Goal: Information Seeking & Learning: Learn about a topic

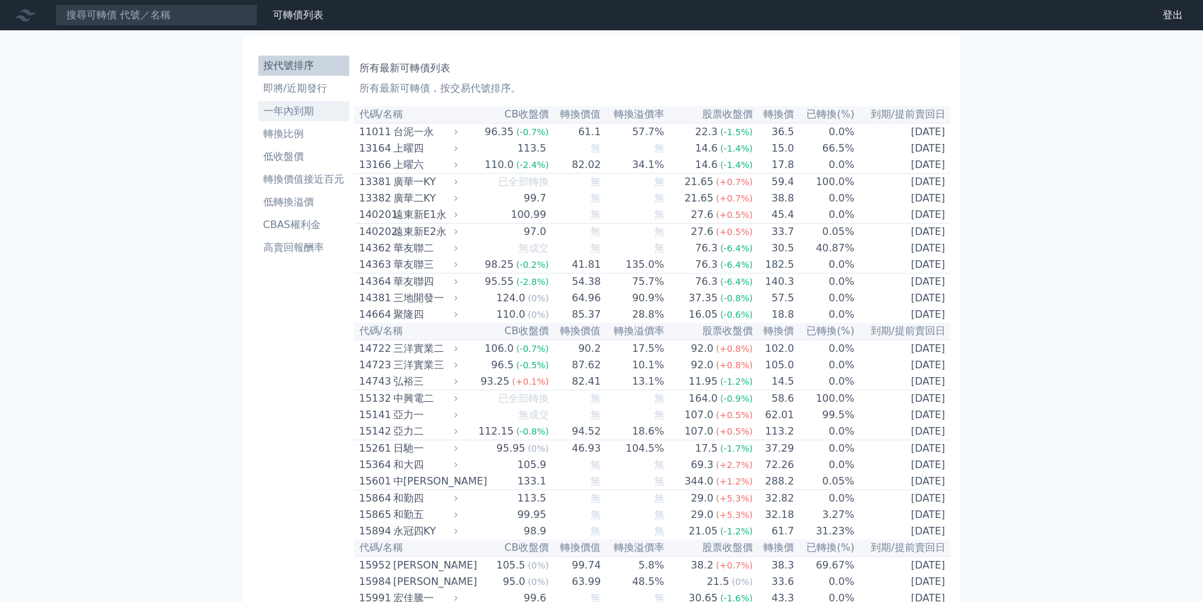
click at [309, 110] on li "一年內到期" at bounding box center [303, 111] width 91 height 15
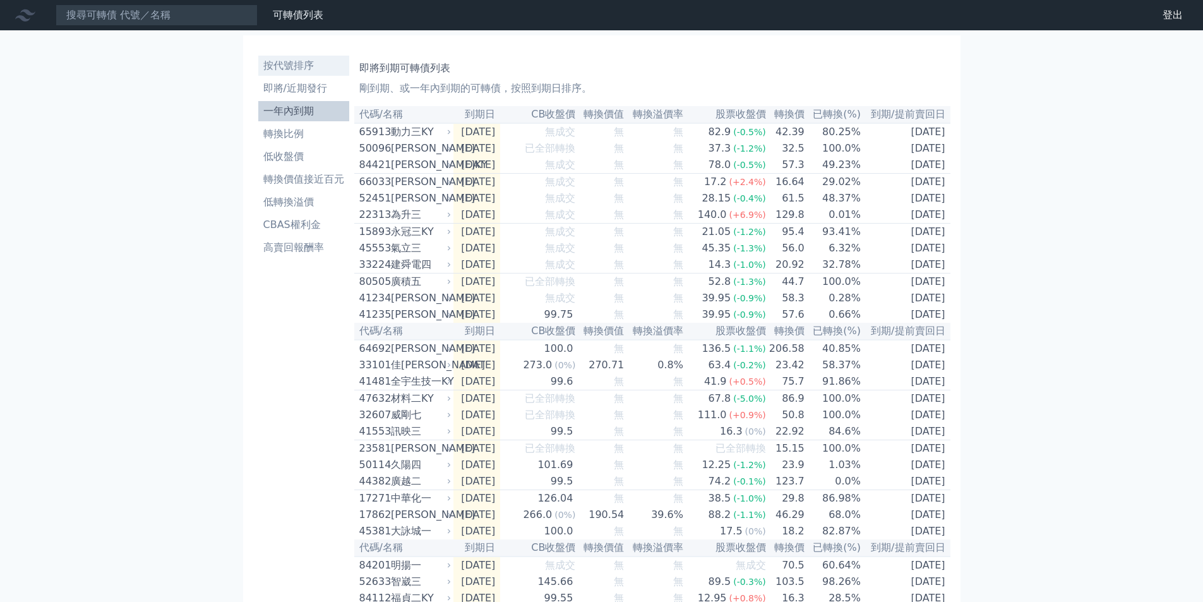
click at [300, 64] on li "按代號排序" at bounding box center [303, 65] width 91 height 15
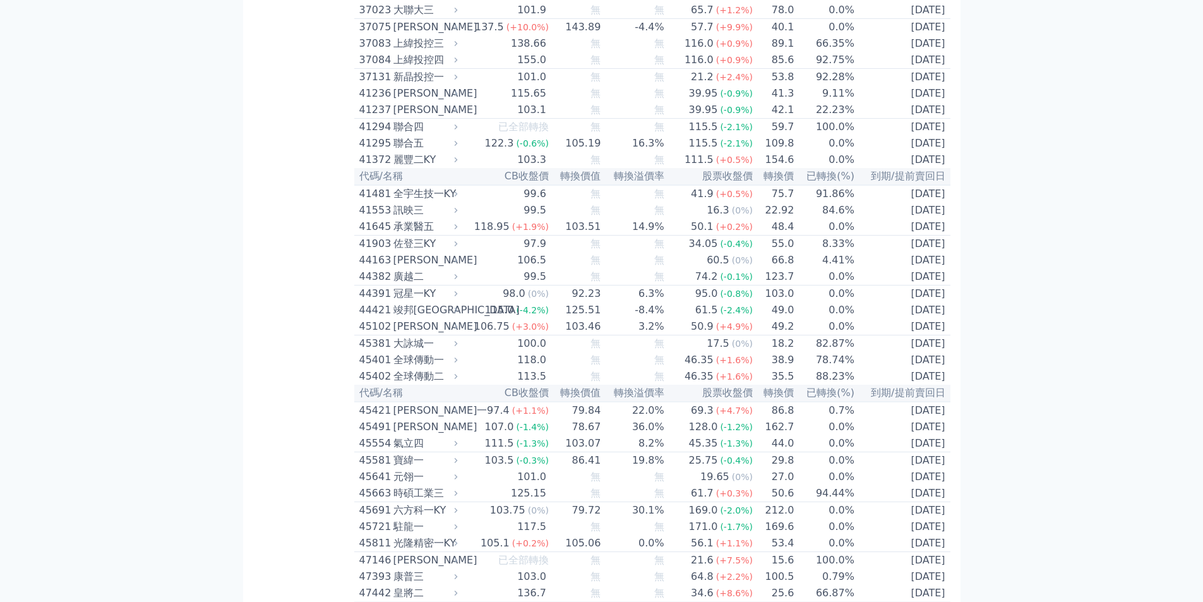
scroll to position [3221, 0]
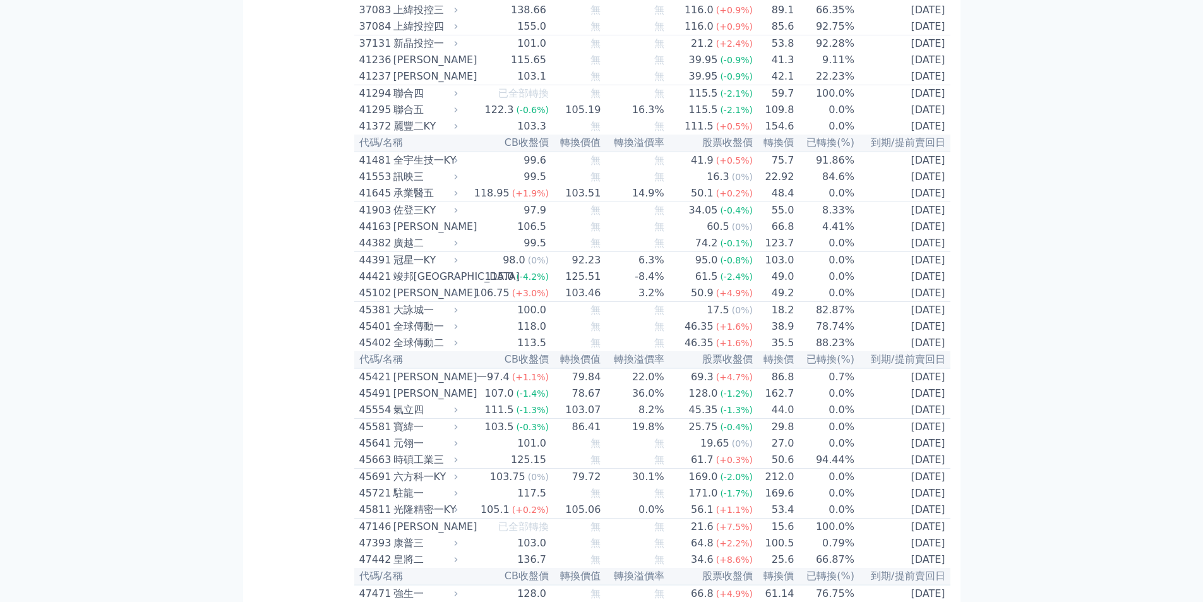
click at [416, 234] on div "[PERSON_NAME]" at bounding box center [425, 226] width 62 height 15
click at [413, 234] on div "[PERSON_NAME]" at bounding box center [425, 226] width 62 height 15
click at [373, 234] on div "44163" at bounding box center [374, 226] width 31 height 15
click at [410, 234] on div "[PERSON_NAME]" at bounding box center [425, 226] width 62 height 15
click at [424, 234] on div "[PERSON_NAME]" at bounding box center [425, 226] width 62 height 15
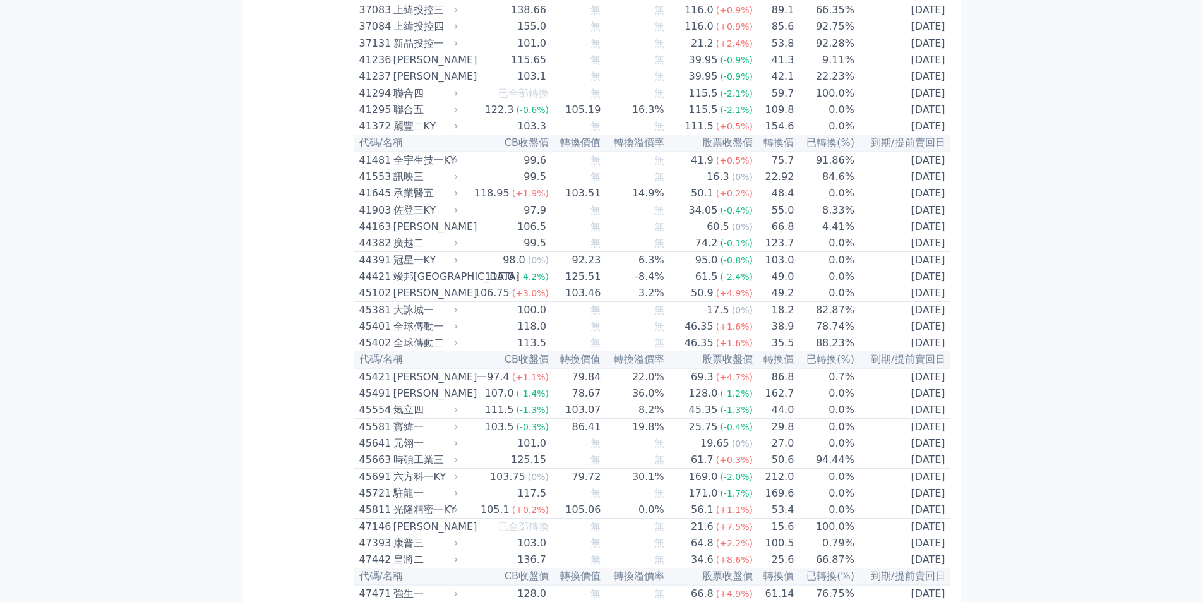
click at [419, 218] on div "佐登三KY" at bounding box center [425, 210] width 62 height 15
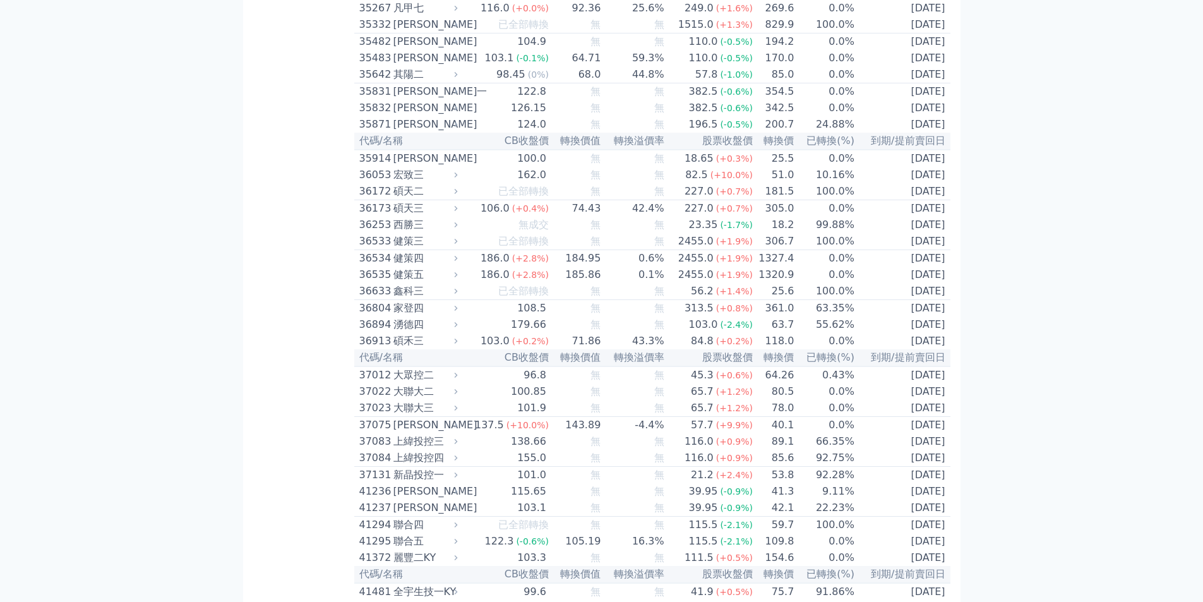
scroll to position [2590, 0]
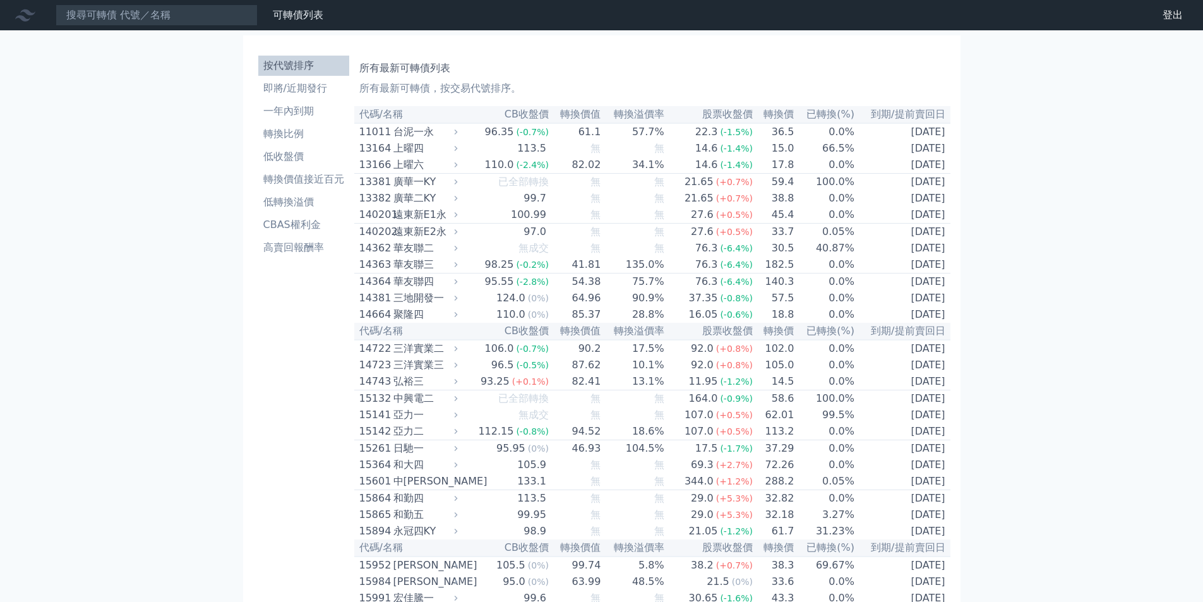
scroll to position [189, 0]
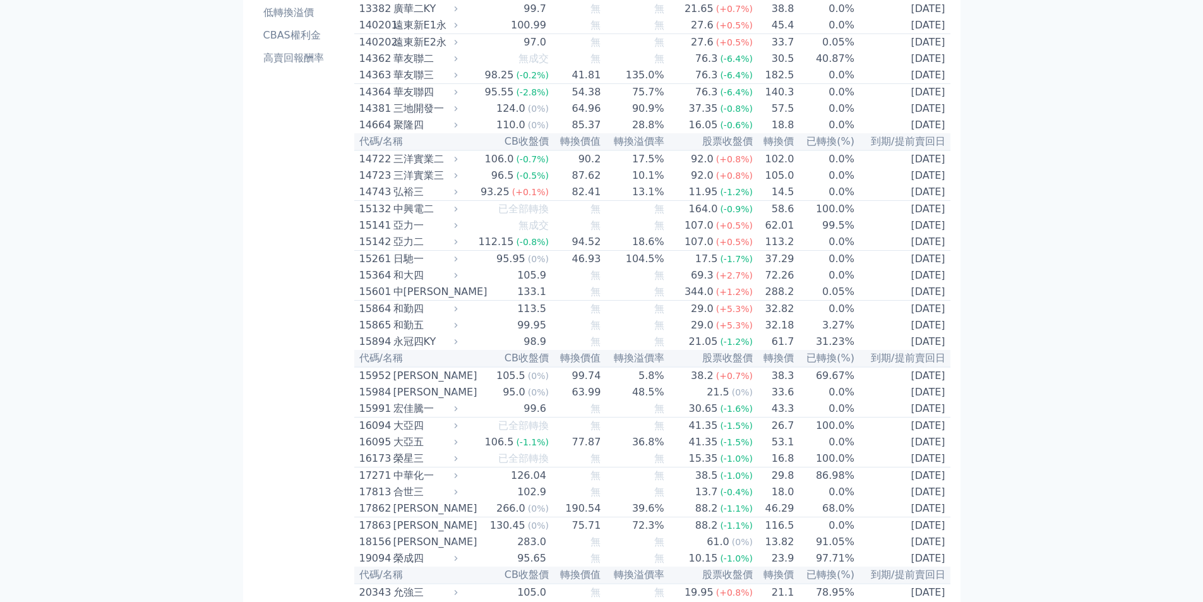
click at [412, 249] on div "亞力二" at bounding box center [425, 241] width 62 height 15
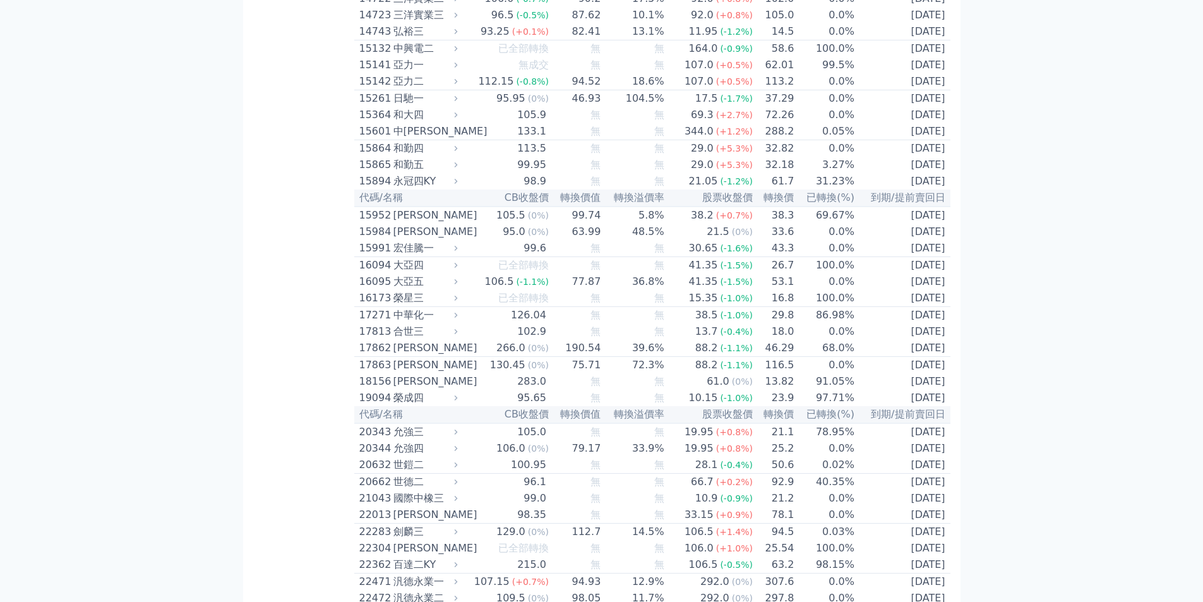
scroll to position [442, 0]
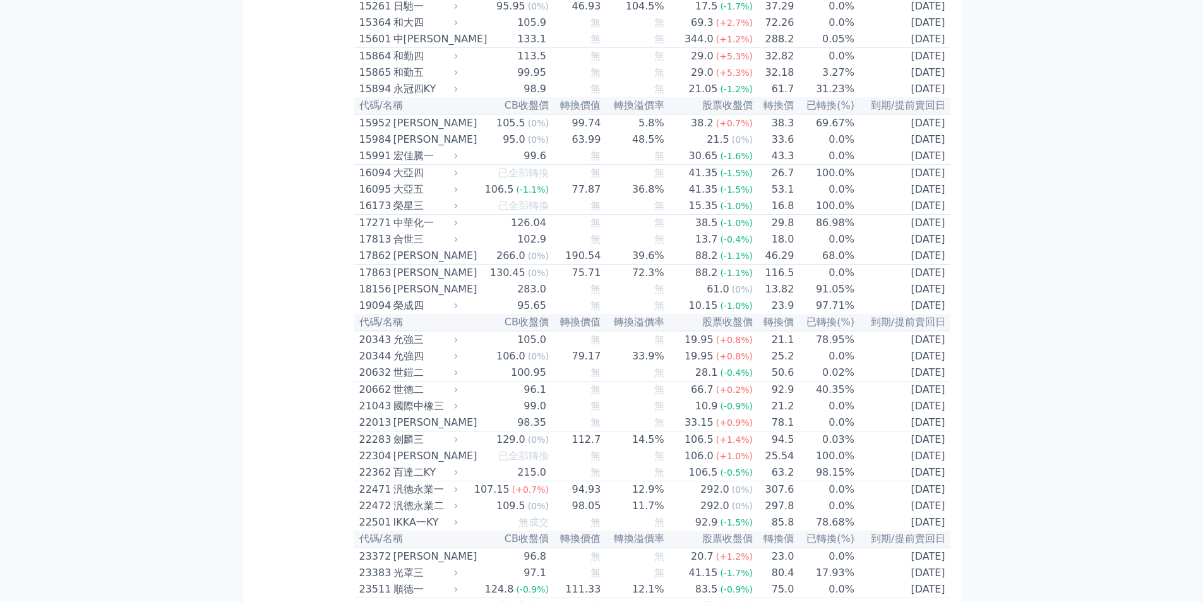
click at [417, 430] on div "[PERSON_NAME]" at bounding box center [425, 422] width 62 height 15
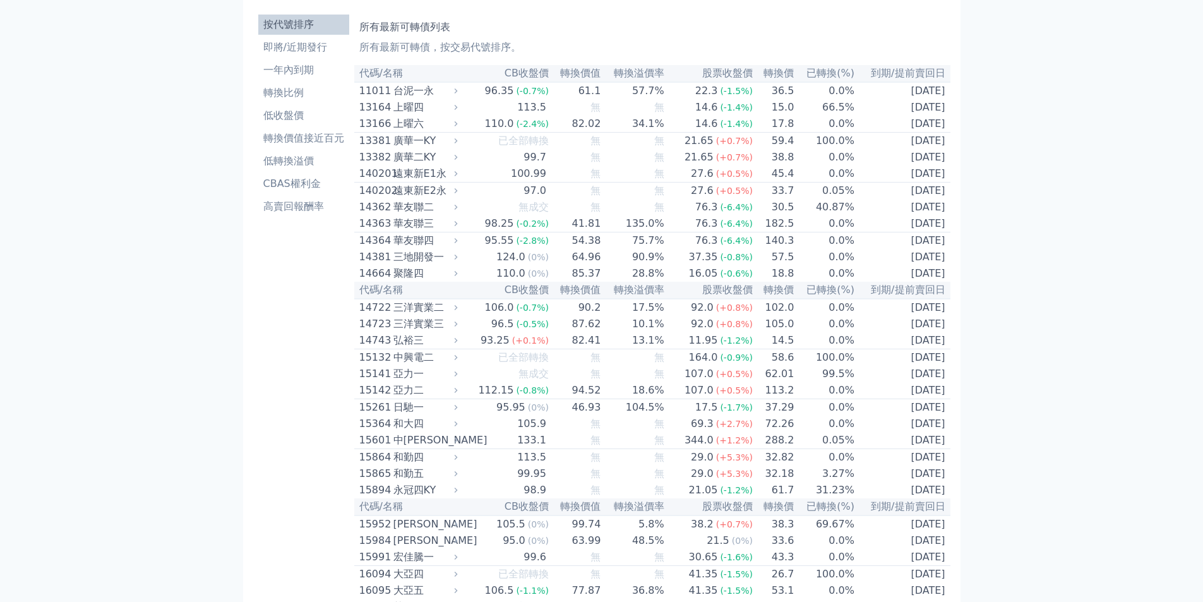
scroll to position [0, 0]
